Goal: Task Accomplishment & Management: Manage account settings

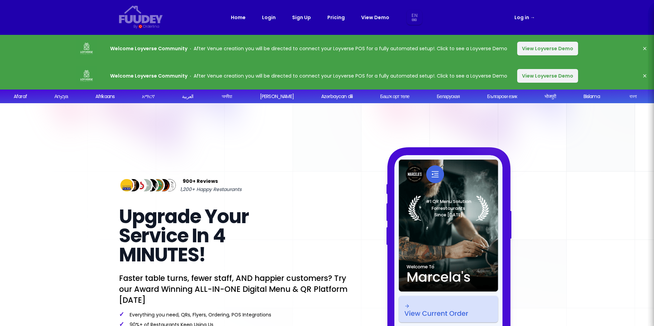
select select "en"
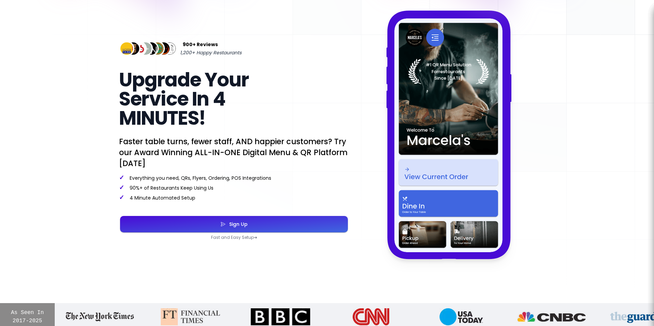
scroll to position [205, 0]
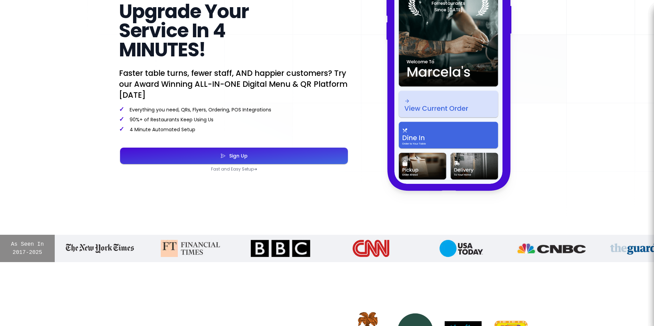
click at [237, 154] on div "Sign Up" at bounding box center [237, 156] width 22 height 5
select select "en"
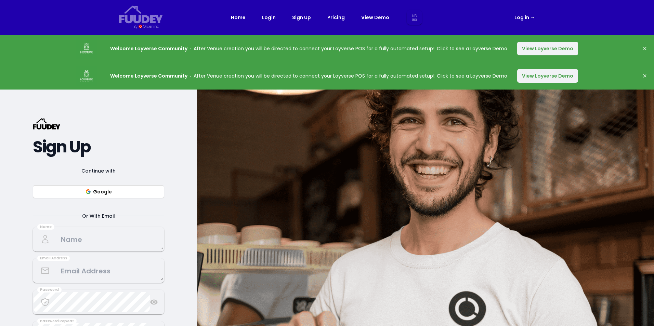
click at [137, 187] on button "Google" at bounding box center [98, 191] width 131 height 13
select select "en"
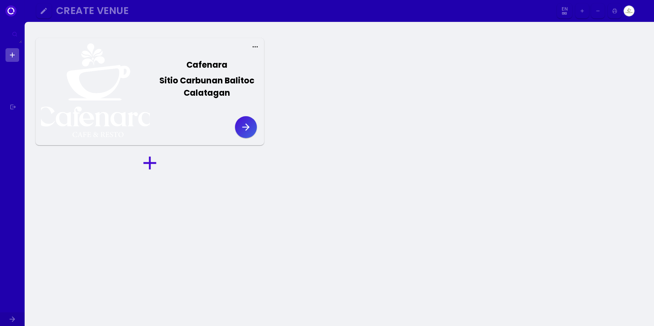
click at [122, 88] on div at bounding box center [95, 91] width 109 height 97
click at [205, 88] on div "Sitio Carbunan Balitoc Calatagan" at bounding box center [206, 87] width 97 height 25
select select "en"
click at [249, 124] on icon "button" at bounding box center [246, 127] width 11 height 11
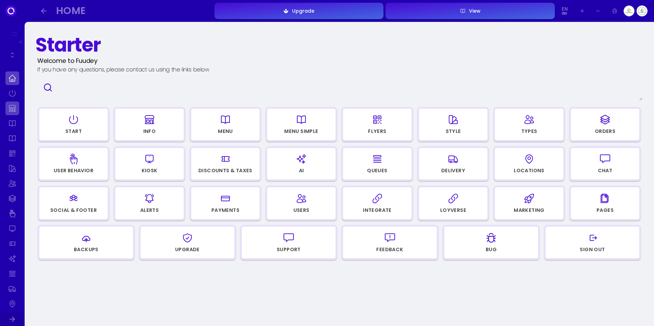
click at [13, 109] on link at bounding box center [12, 109] width 14 height 14
select select "philippines (the)"
select select "PHP"
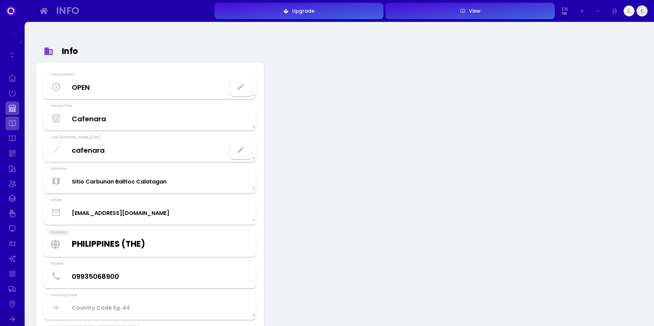
click at [13, 120] on link at bounding box center [12, 124] width 14 height 14
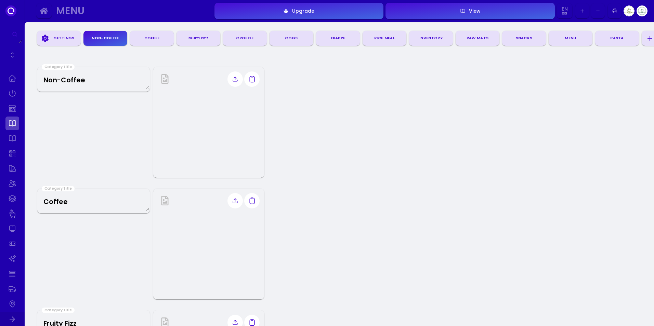
click at [91, 82] on Title "Non-Coffee" at bounding box center [93, 79] width 111 height 20
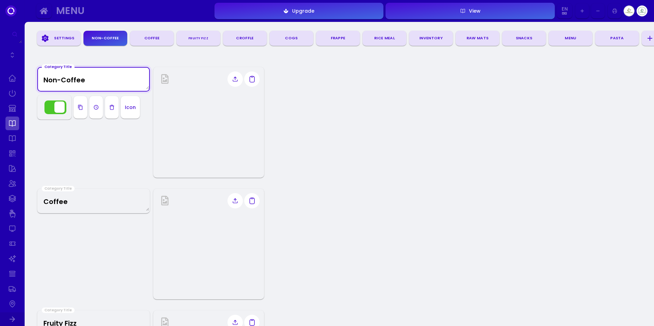
click at [177, 89] on img at bounding box center [208, 122] width 111 height 111
click at [128, 108] on div "Icon" at bounding box center [130, 107] width 11 height 5
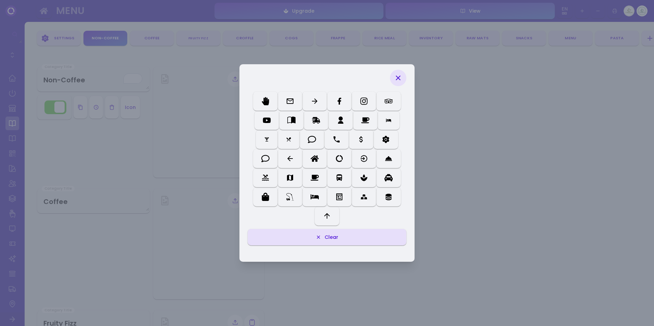
click at [401, 75] on icon at bounding box center [398, 78] width 8 height 8
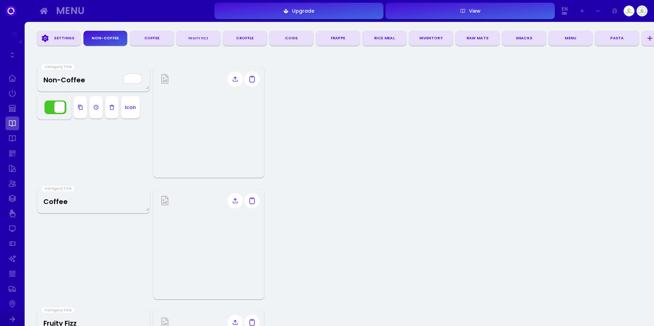
click at [225, 108] on img at bounding box center [208, 122] width 111 height 111
click at [10, 132] on link at bounding box center [12, 139] width 14 height 14
click at [56, 38] on div "Settings" at bounding box center [64, 38] width 27 height 10
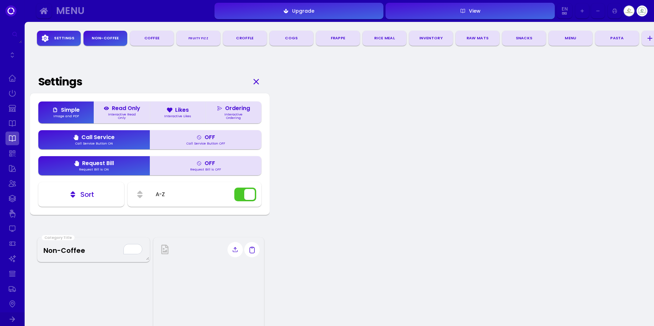
click at [152, 37] on div "Coffee" at bounding box center [152, 38] width 38 height 10
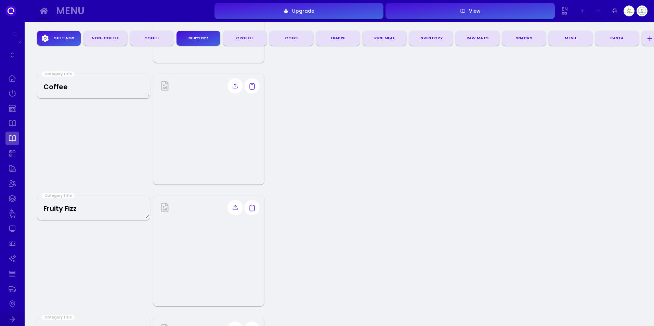
click at [67, 35] on div "Settings" at bounding box center [64, 38] width 27 height 10
click at [13, 123] on link at bounding box center [12, 124] width 14 height 14
click at [238, 35] on div "Croffle" at bounding box center [245, 38] width 38 height 10
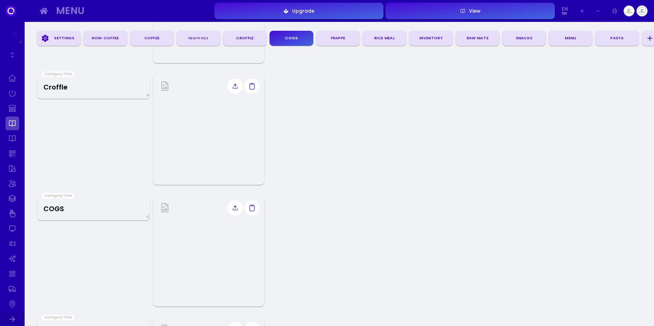
scroll to position [359, 0]
click at [251, 86] on icon "button" at bounding box center [252, 86] width 8 height 34
click at [12, 132] on link at bounding box center [12, 139] width 14 height 14
click at [10, 154] on link at bounding box center [12, 154] width 14 height 14
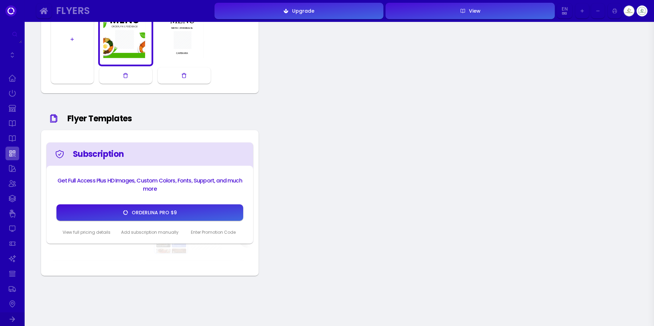
scroll to position [342, 0]
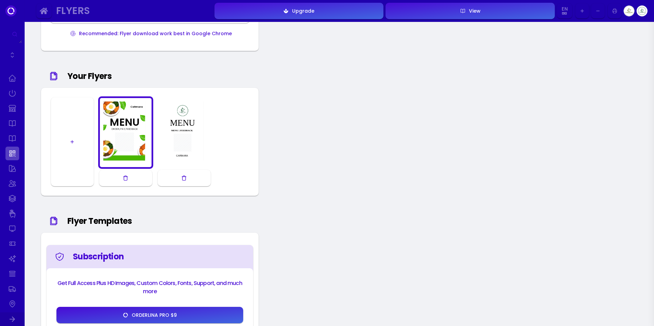
click at [170, 120] on div at bounding box center [184, 133] width 52 height 66
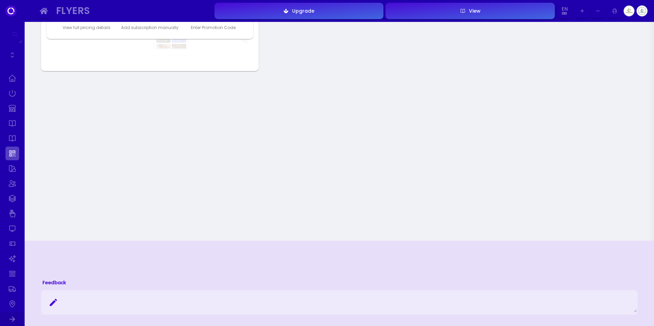
scroll to position [650, 0]
